Goal: Task Accomplishment & Management: Use online tool/utility

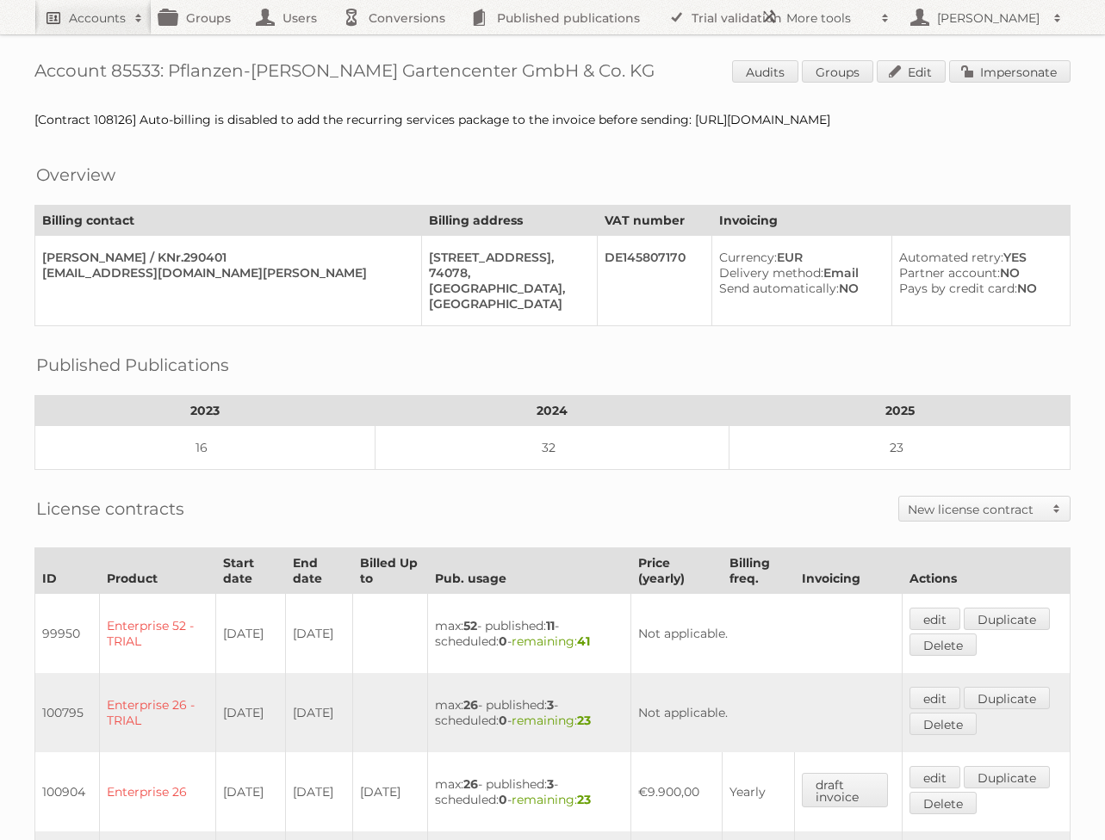
click at [73, 22] on h2 "Accounts" at bounding box center [97, 17] width 57 height 17
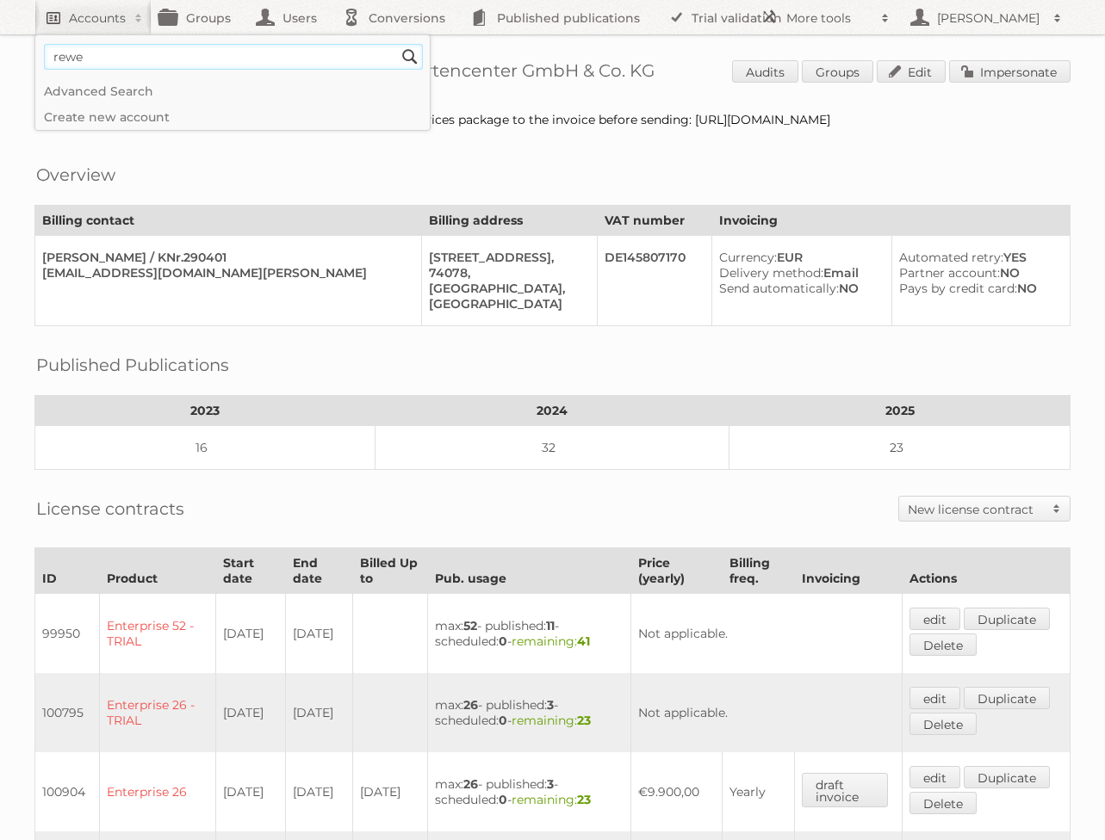
type input"] "rewe"
click at [397, 44] on input "Search" at bounding box center [410, 57] width 26 height 26
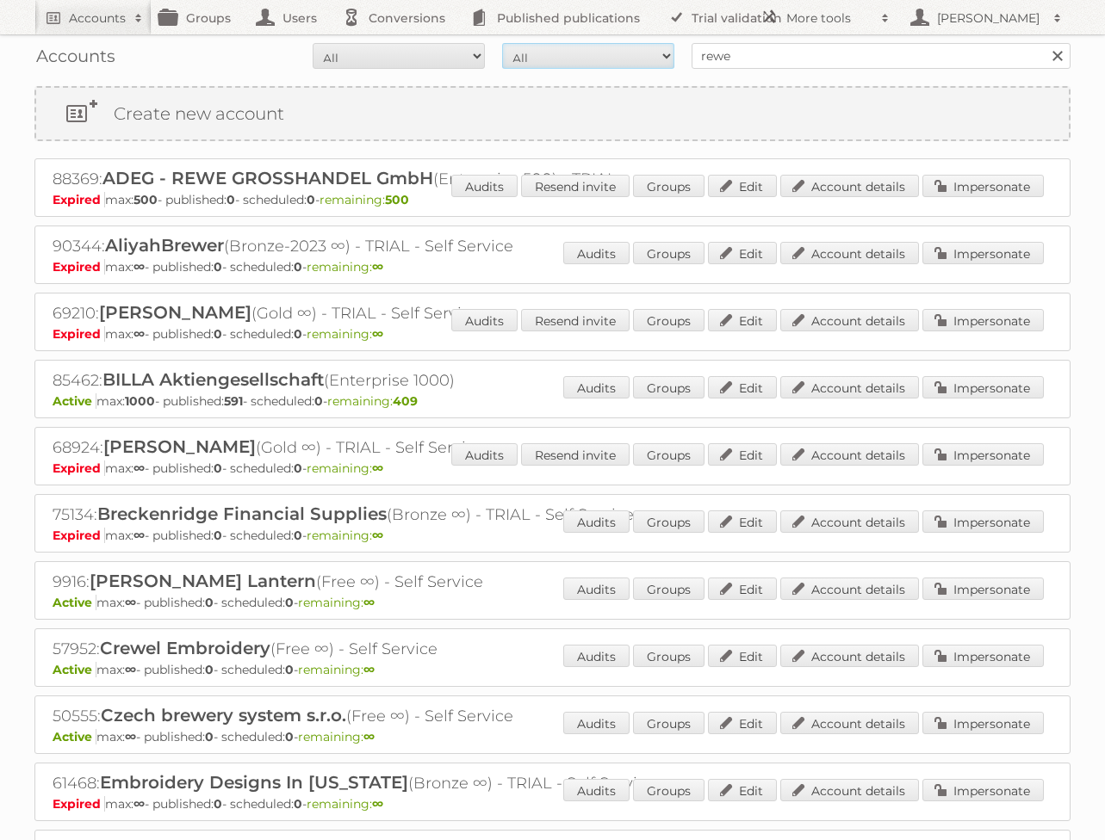
click at [581, 53] on select "All Paid Trials Self service" at bounding box center [588, 56] width 172 height 26
select select "paid"
click at [438, 39] on div "Accounts All Active Expired Pending All Paid Trials Self service rewe Search" at bounding box center [552, 55] width 1036 height 43
click at [412, 60] on select "All Active Expired Pending" at bounding box center [399, 56] width 172 height 26
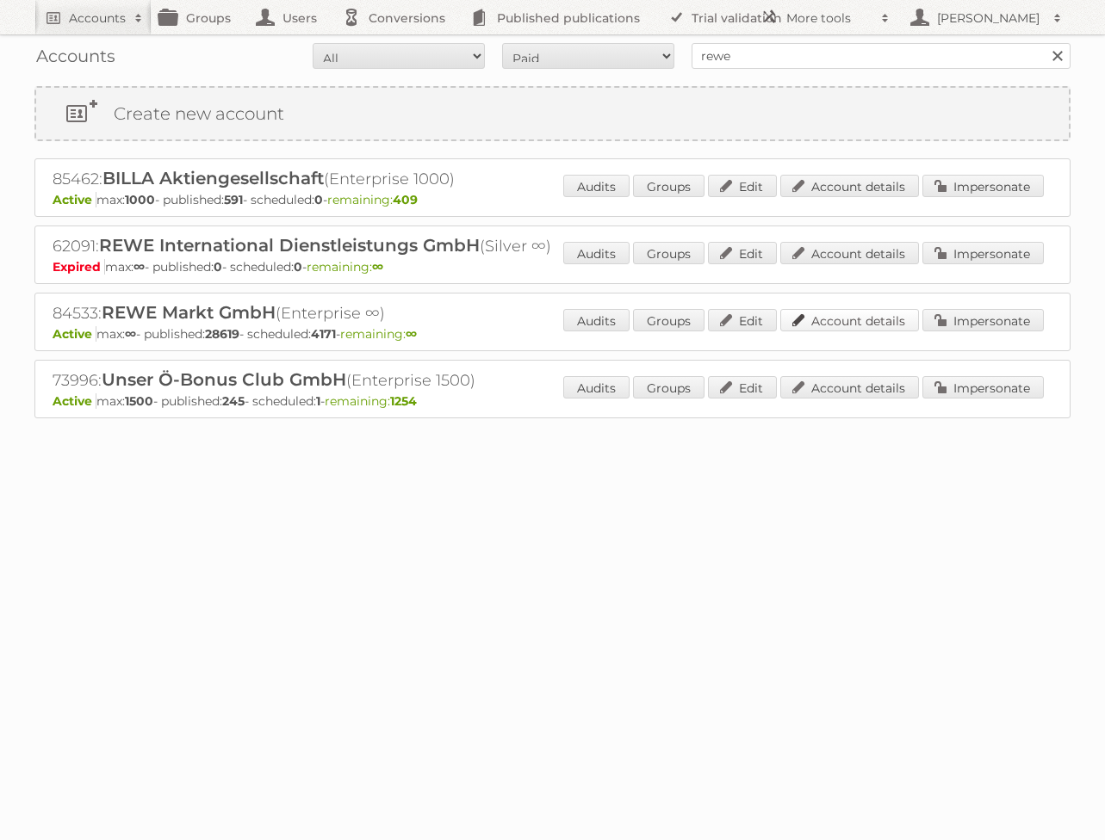
click at [821, 324] on link "Account details" at bounding box center [849, 320] width 139 height 22
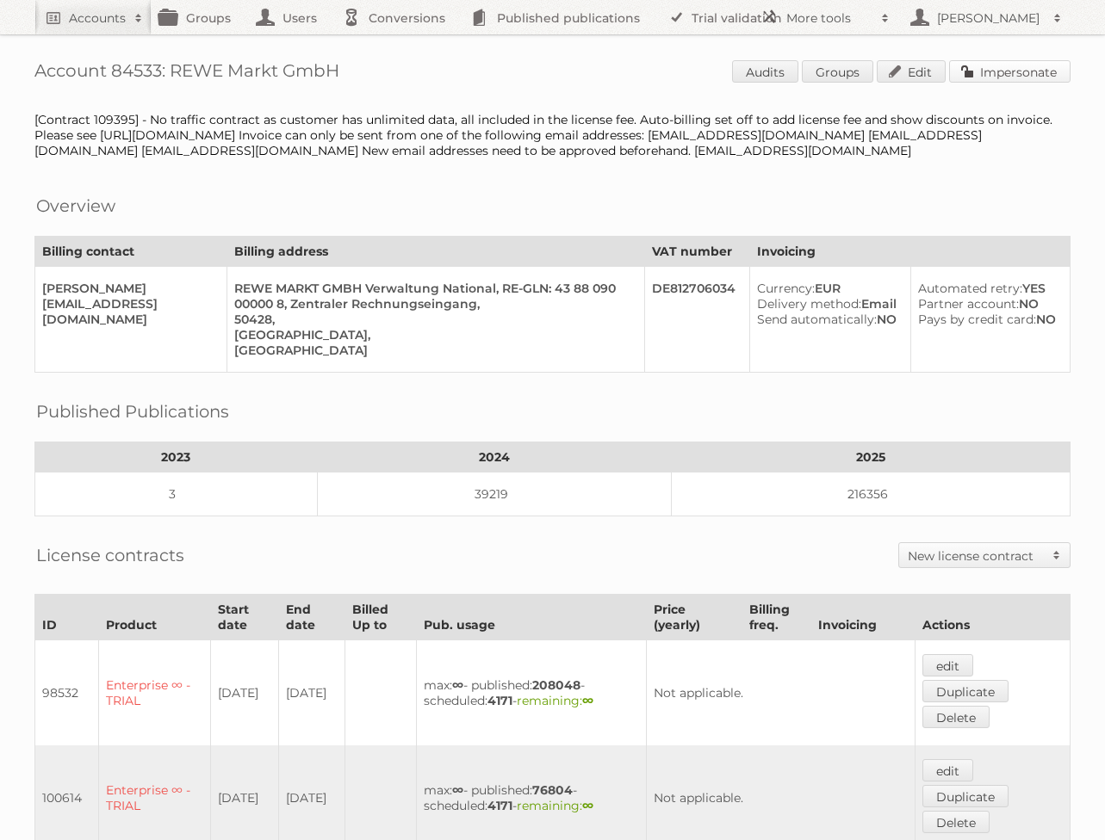
click at [1004, 73] on link "Impersonate" at bounding box center [1009, 71] width 121 height 22
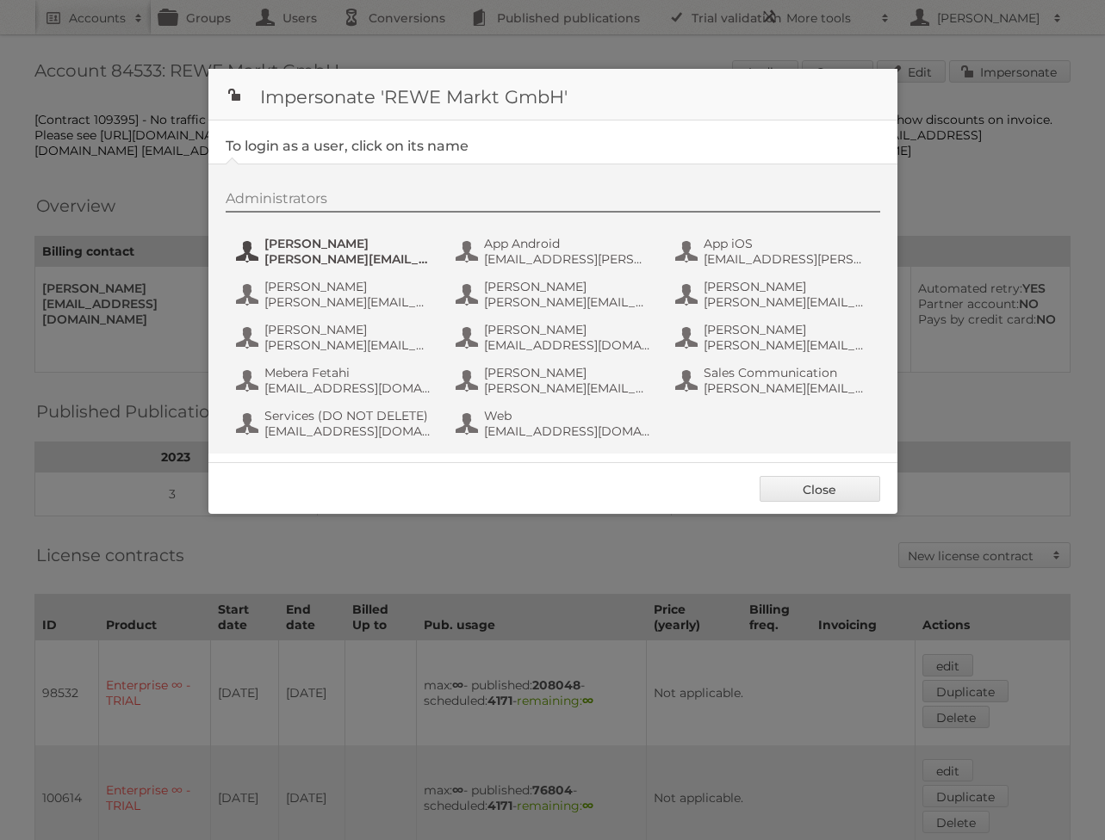
click at [257, 251] on button "Alexandra Ramroth Bell alexandra.ramroth-bell@rewe-group.com" at bounding box center [335, 251] width 202 height 34
